Goal: Task Accomplishment & Management: Manage account settings

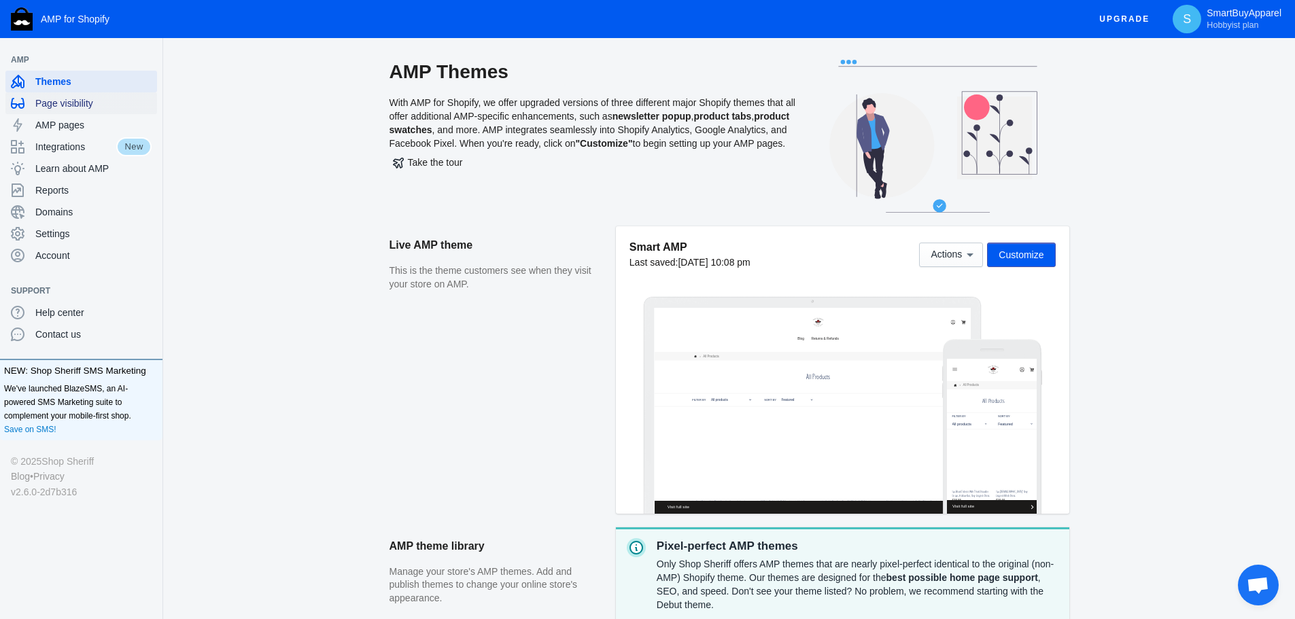
click at [44, 101] on span "Page visibility" at bounding box center [93, 104] width 116 height 14
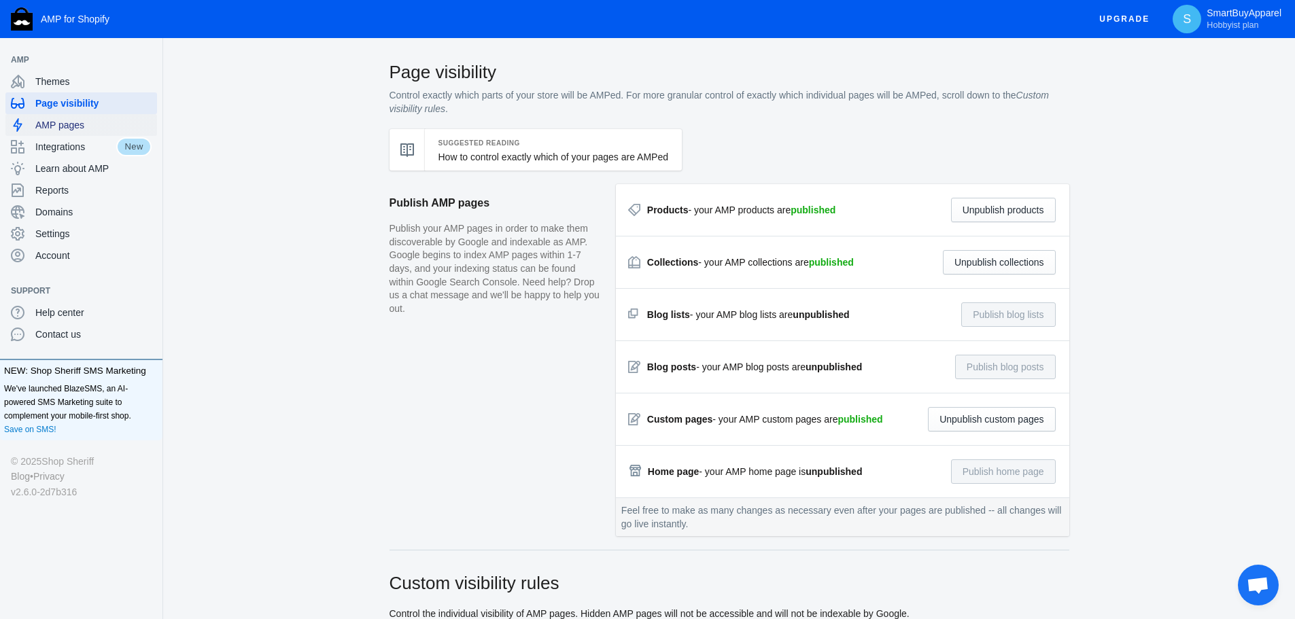
click at [41, 122] on span "AMP pages" at bounding box center [93, 125] width 116 height 14
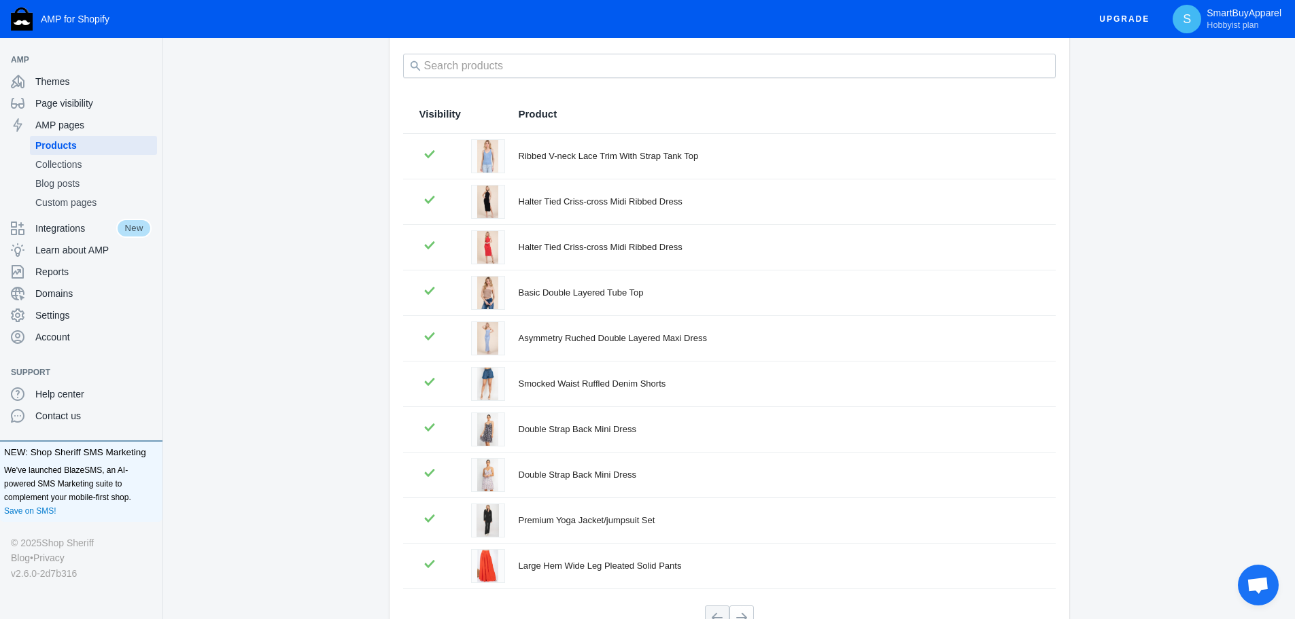
scroll to position [184, 0]
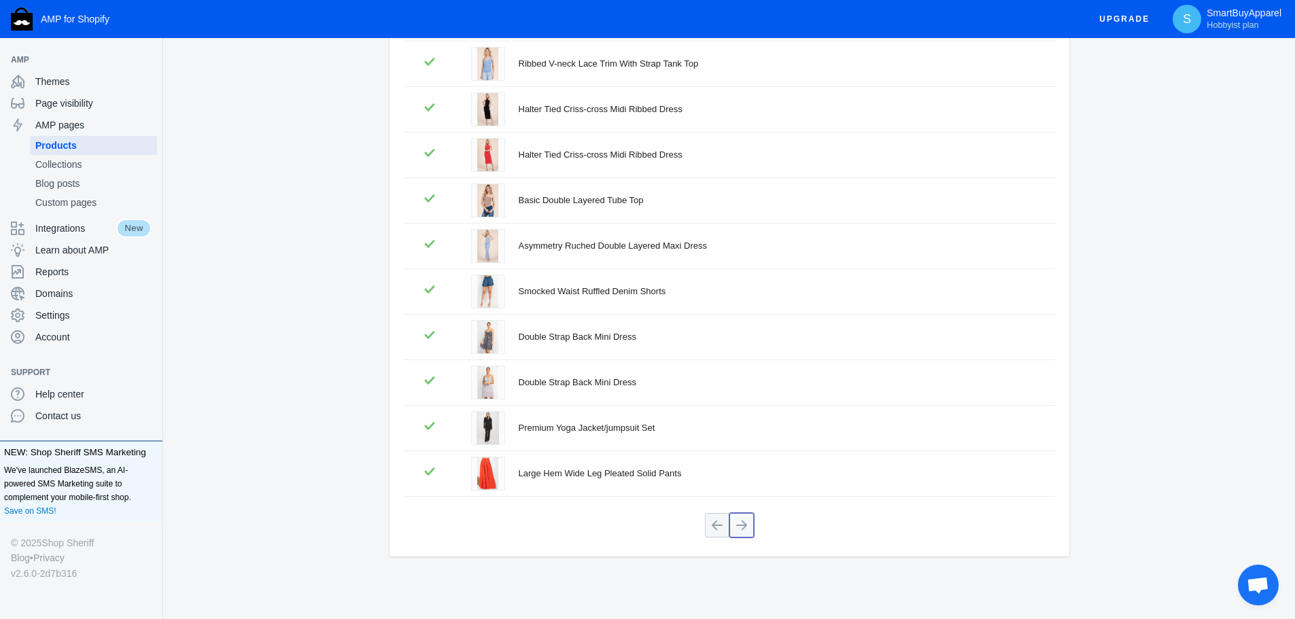
click at [748, 530] on button at bounding box center [742, 525] width 24 height 24
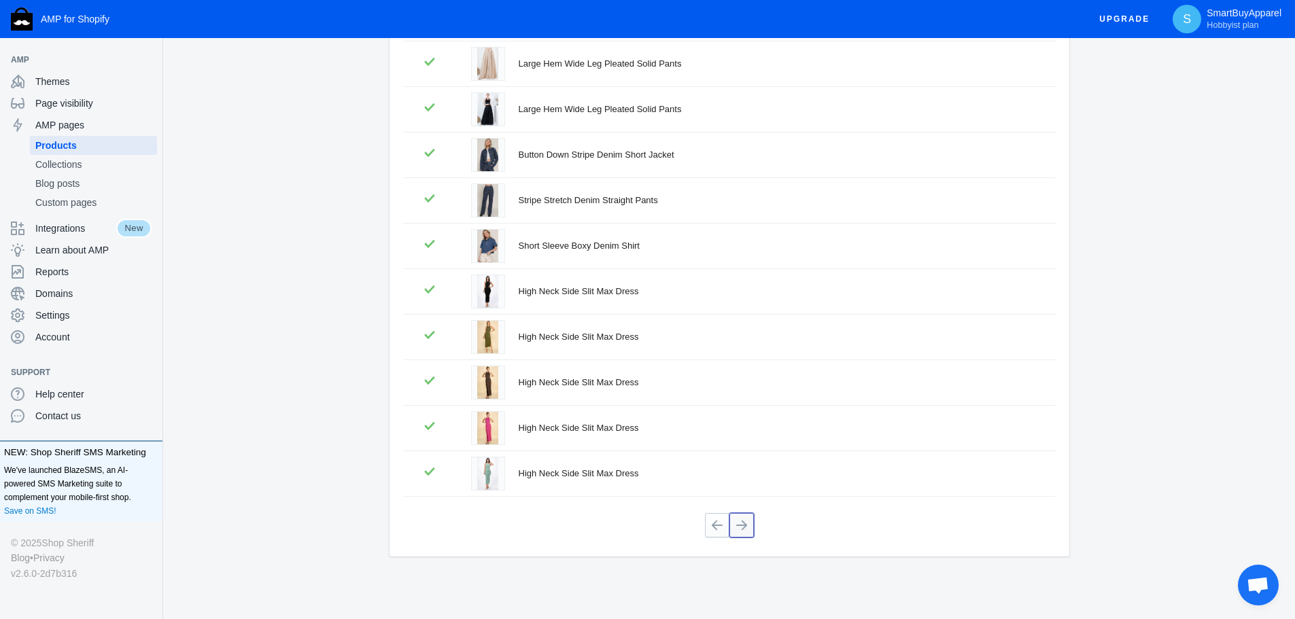
click at [741, 526] on button at bounding box center [742, 525] width 24 height 24
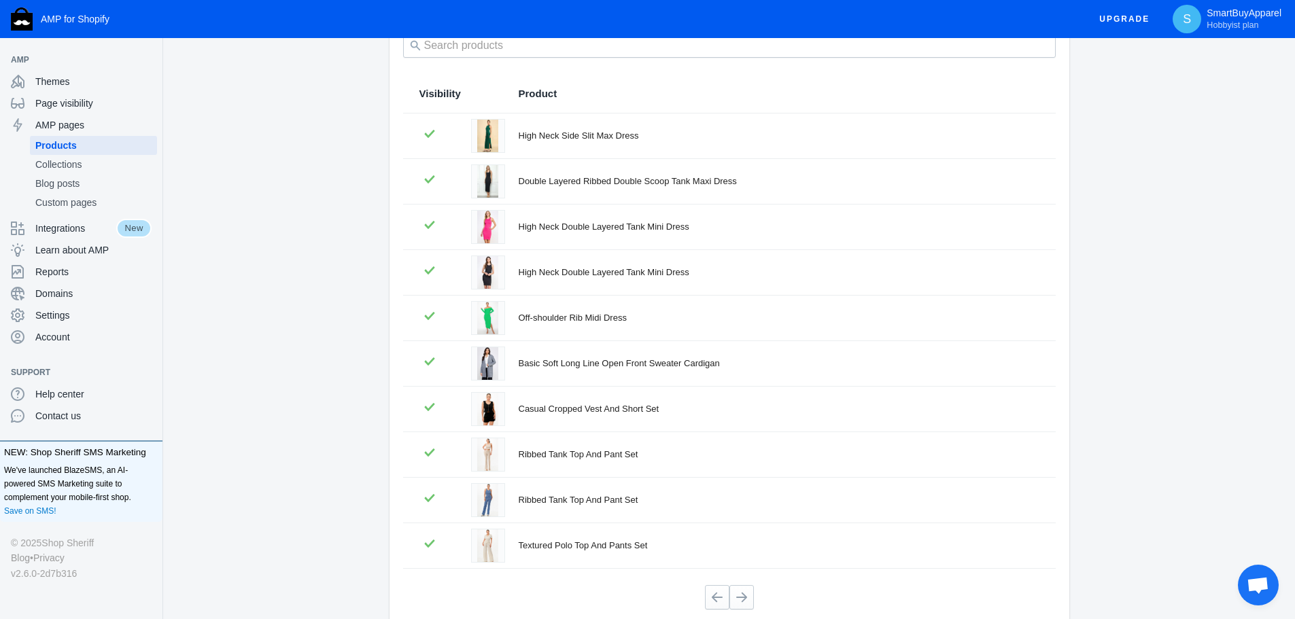
scroll to position [0, 0]
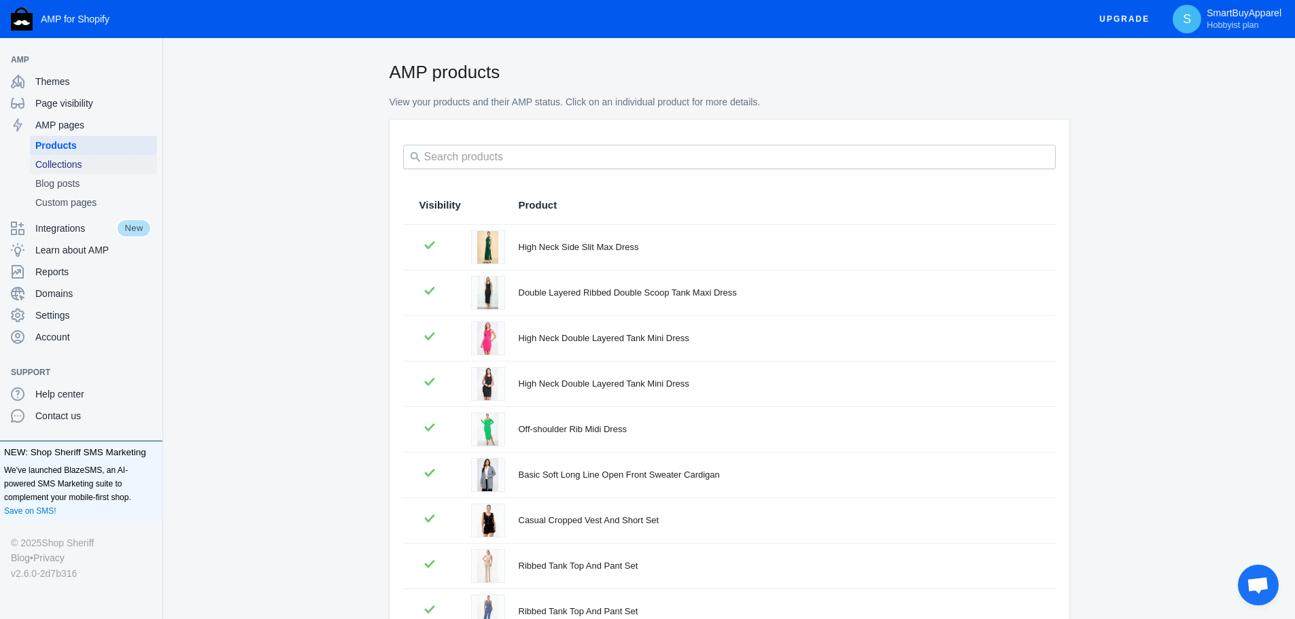
click at [73, 167] on span "Collections" at bounding box center [93, 165] width 116 height 14
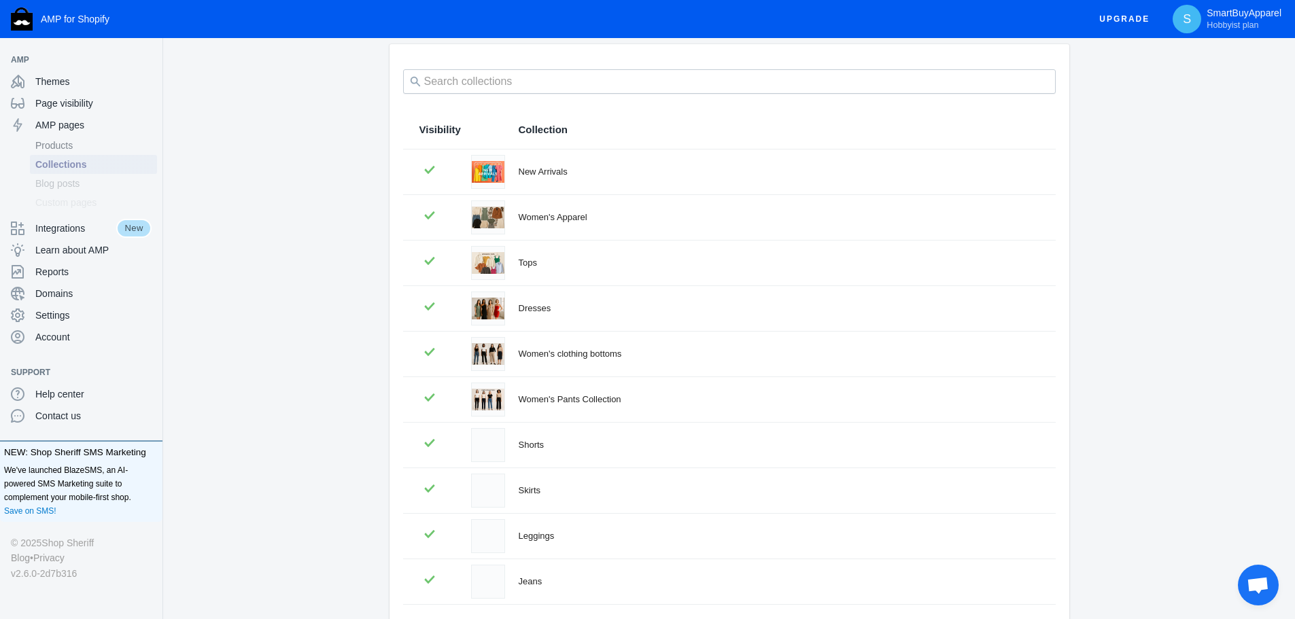
scroll to position [184, 0]
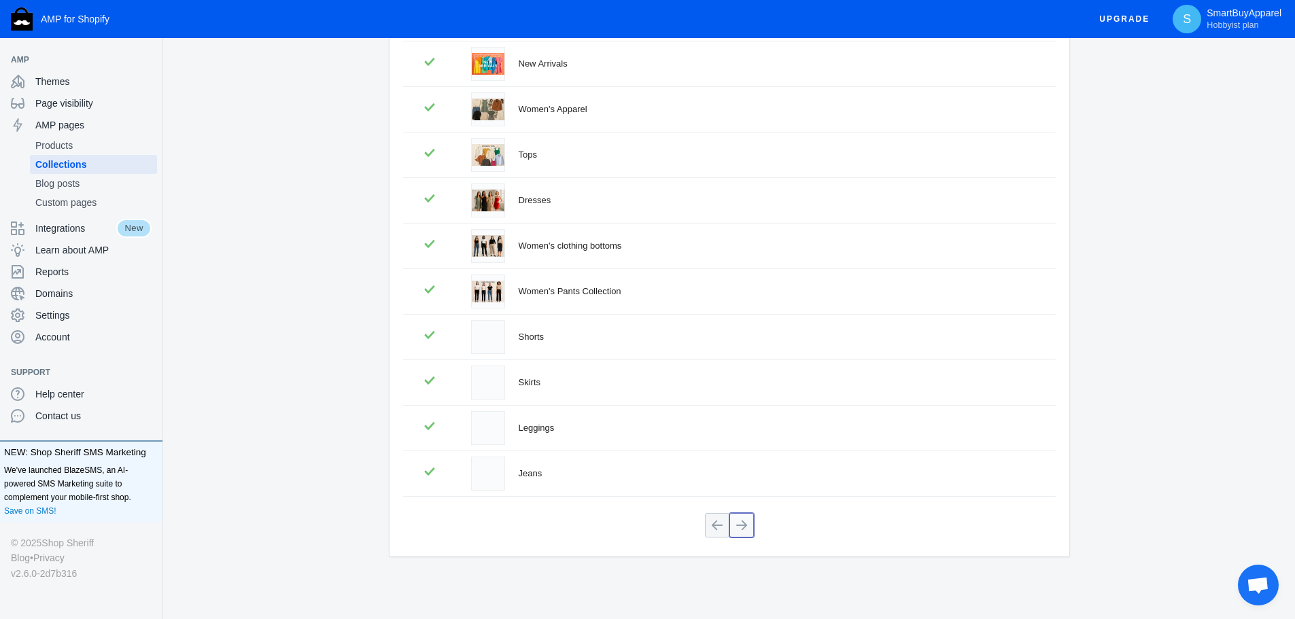
click at [743, 530] on button at bounding box center [742, 525] width 24 height 24
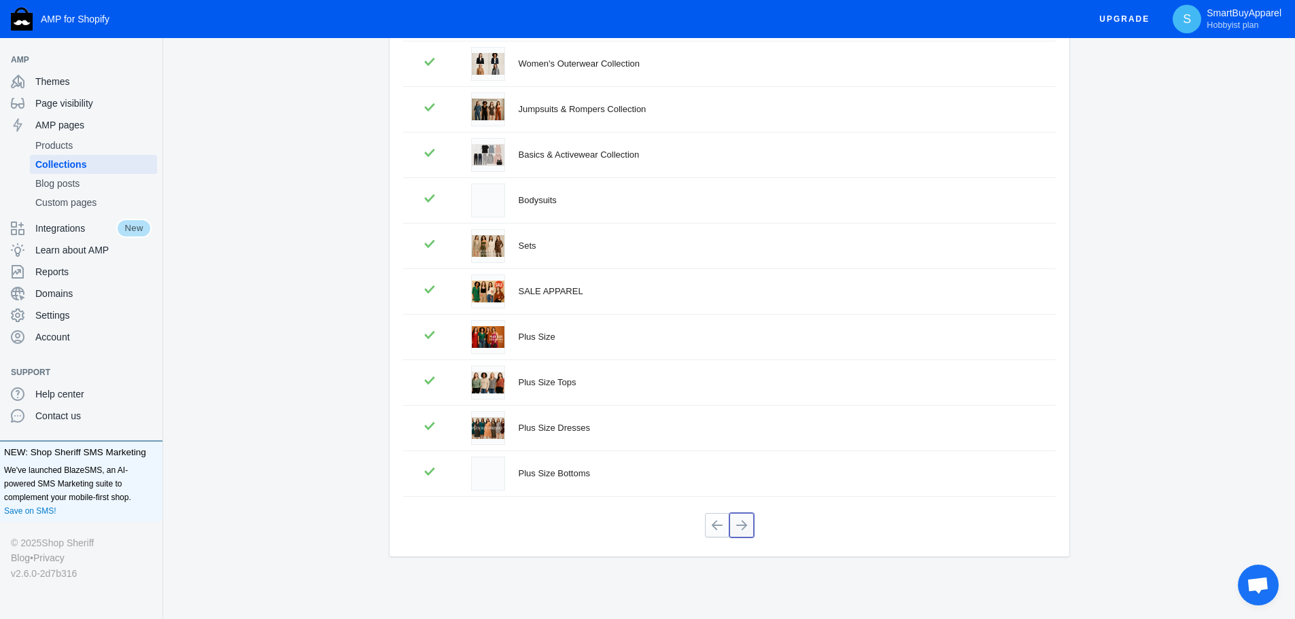
click at [743, 522] on button at bounding box center [742, 525] width 24 height 24
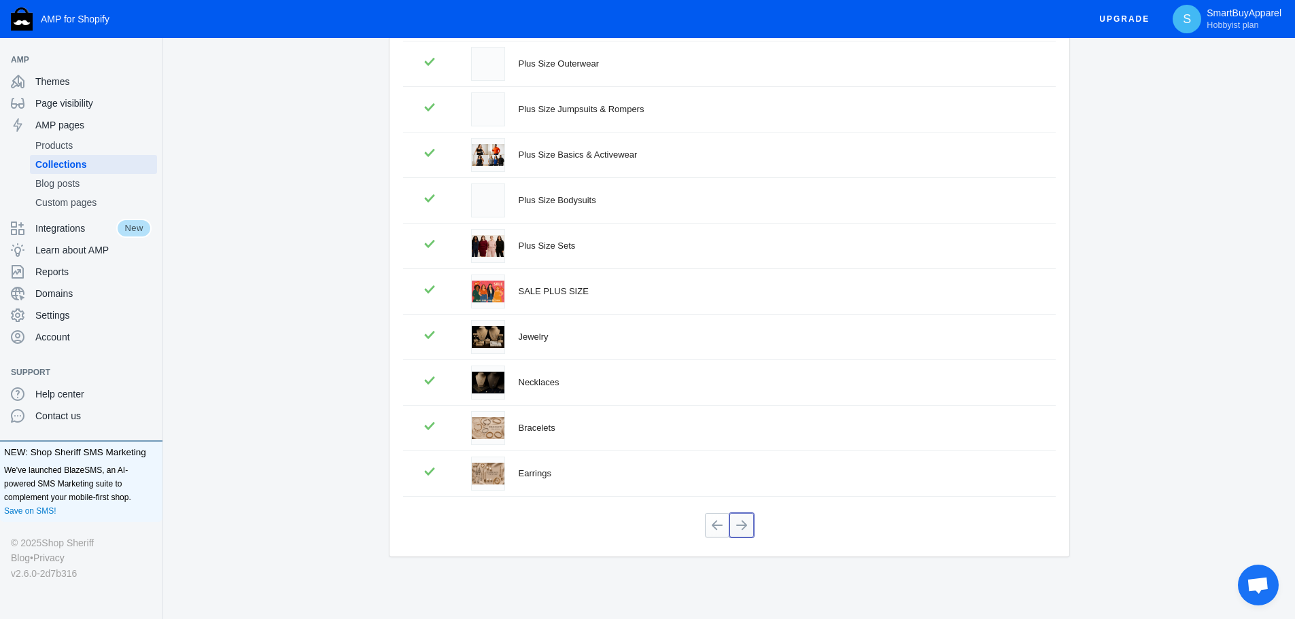
click at [744, 526] on button at bounding box center [742, 525] width 24 height 24
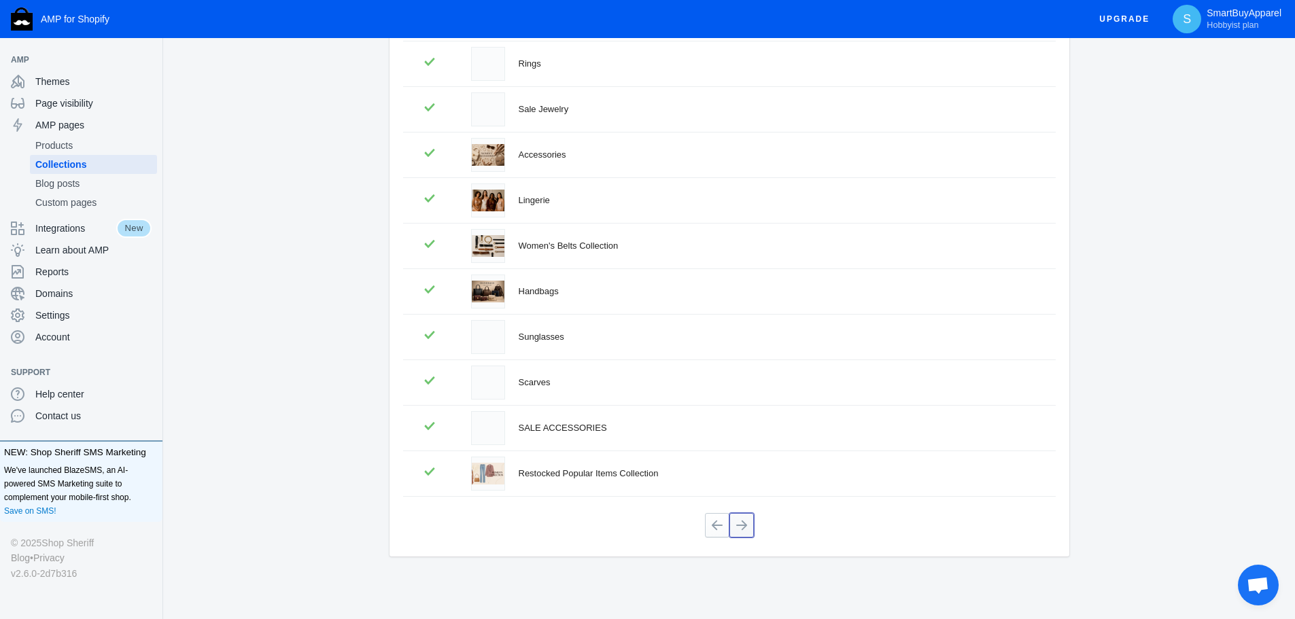
click at [738, 528] on button at bounding box center [742, 525] width 24 height 24
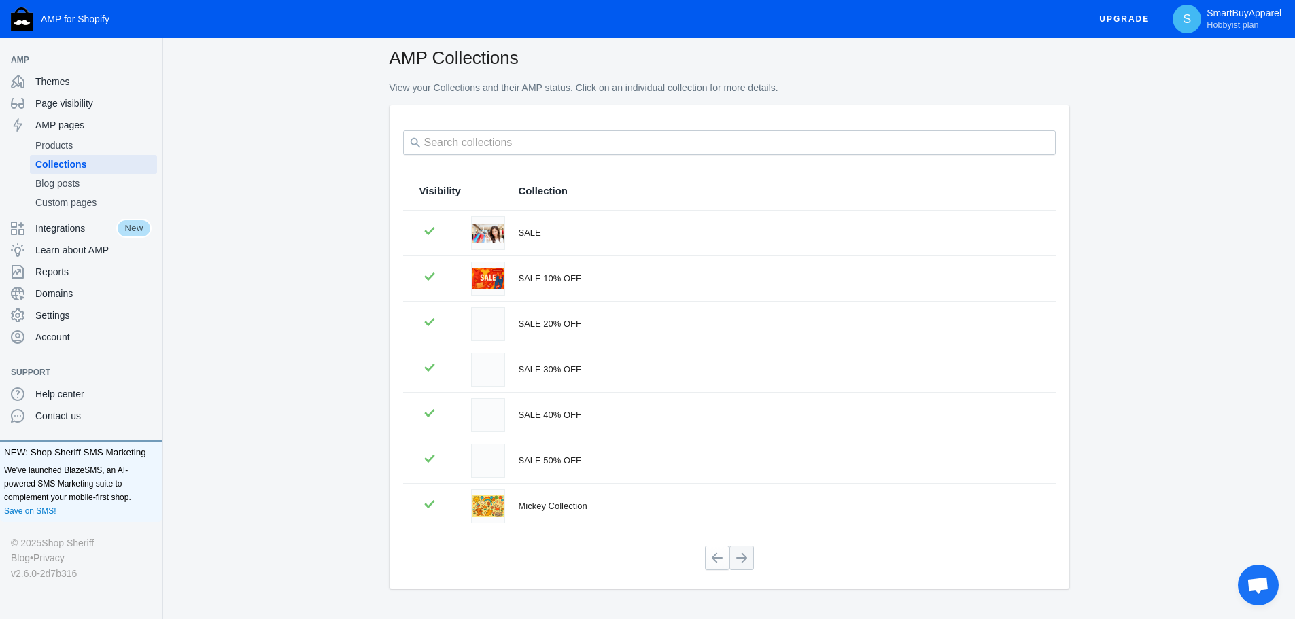
scroll to position [0, 0]
